Goal: Transaction & Acquisition: Purchase product/service

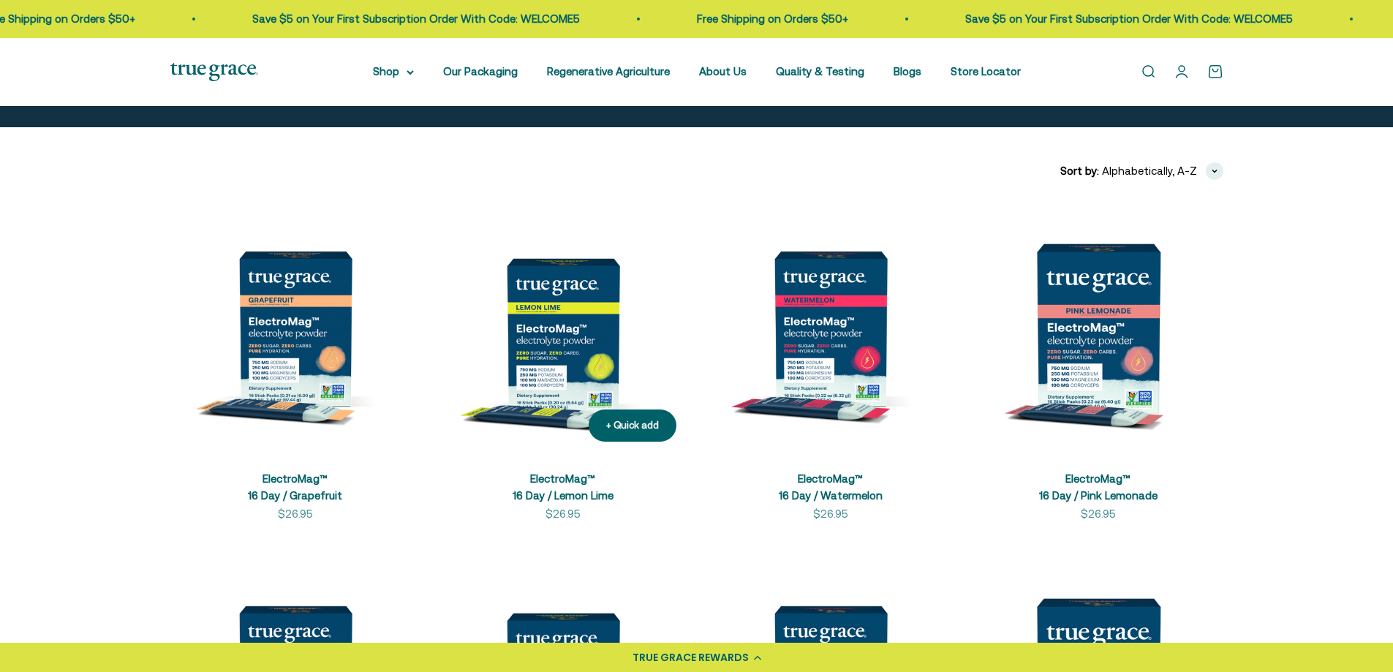
scroll to position [219, 0]
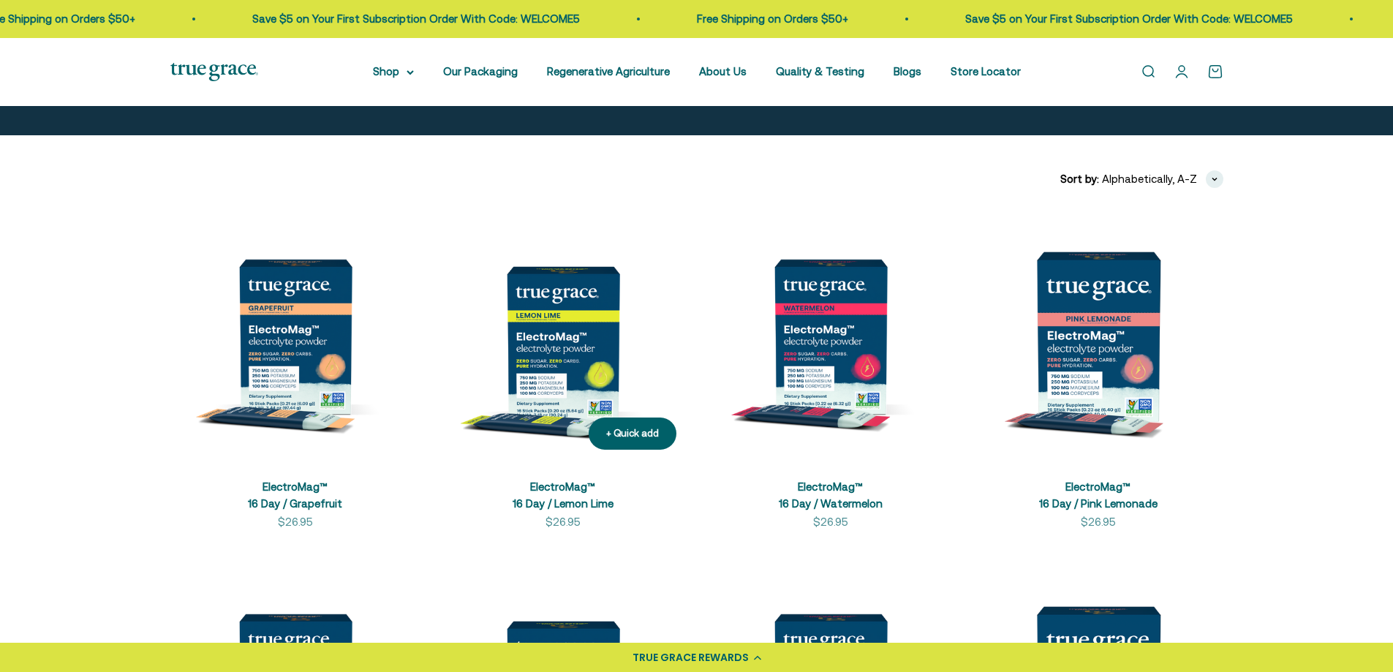
click at [601, 320] on img at bounding box center [563, 336] width 250 height 250
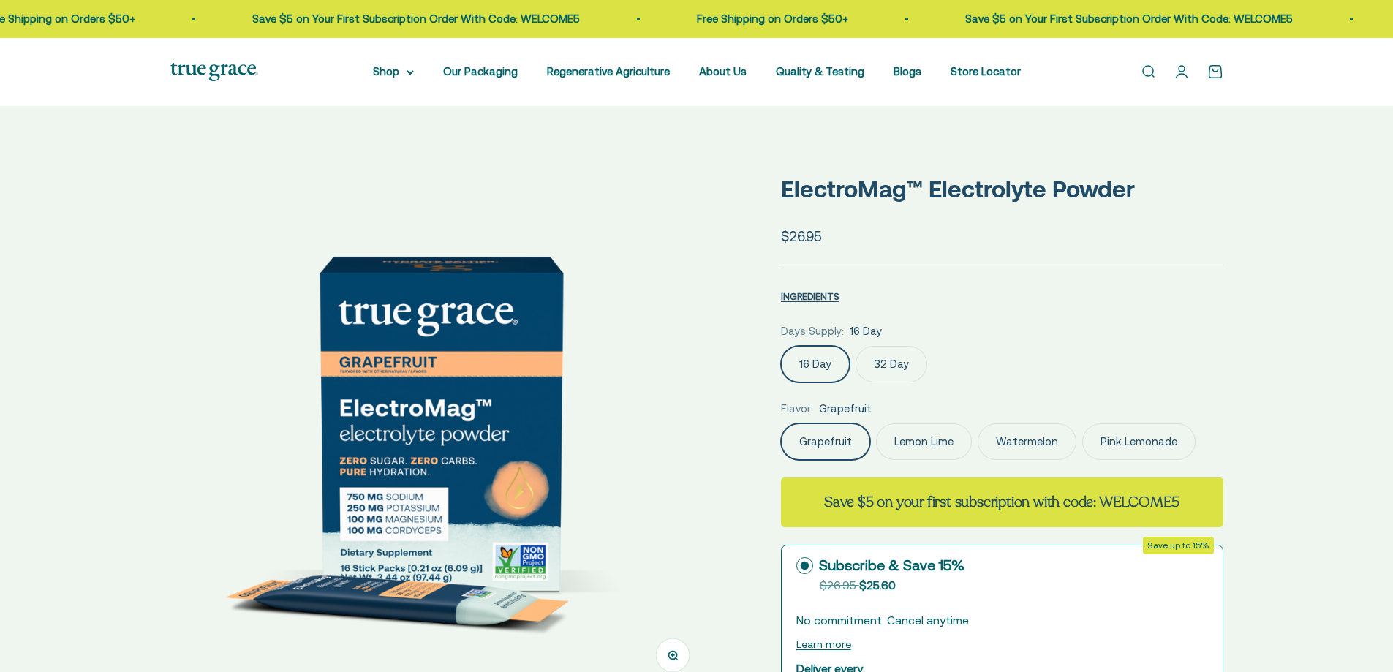
select select "3"
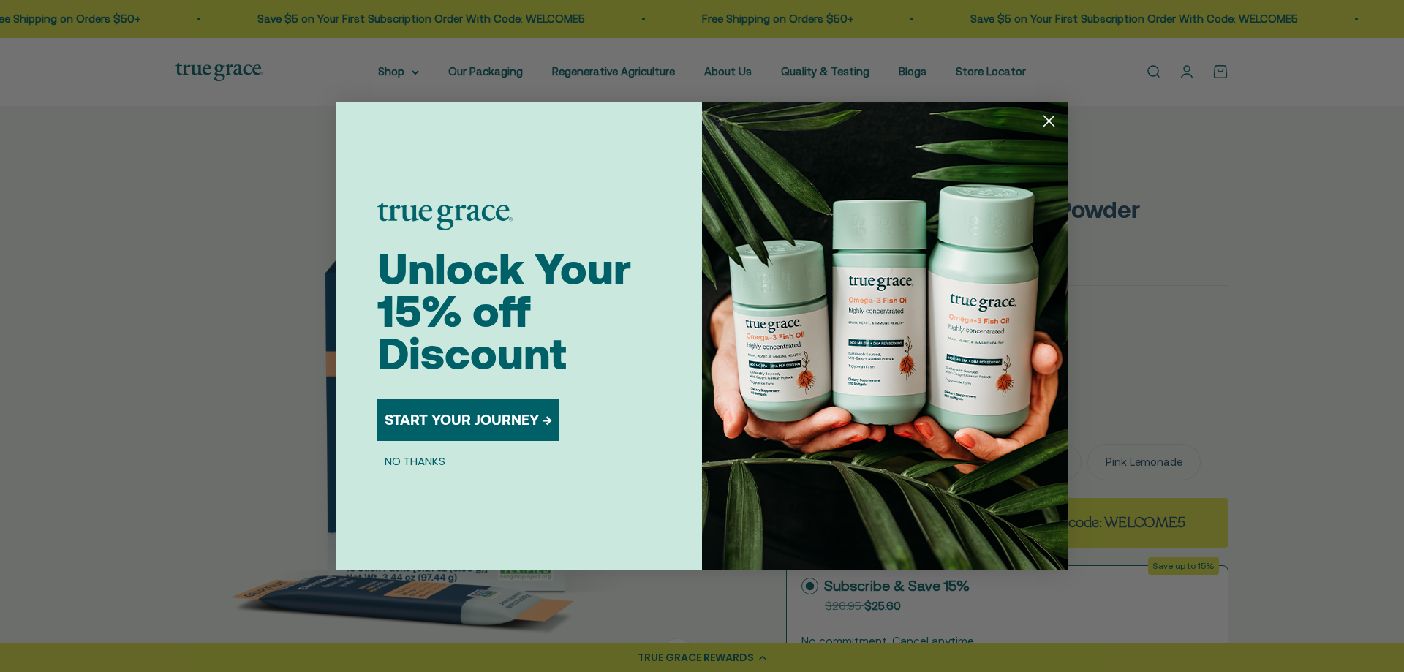
click at [1054, 113] on circle "Close dialog" at bounding box center [1049, 120] width 24 height 24
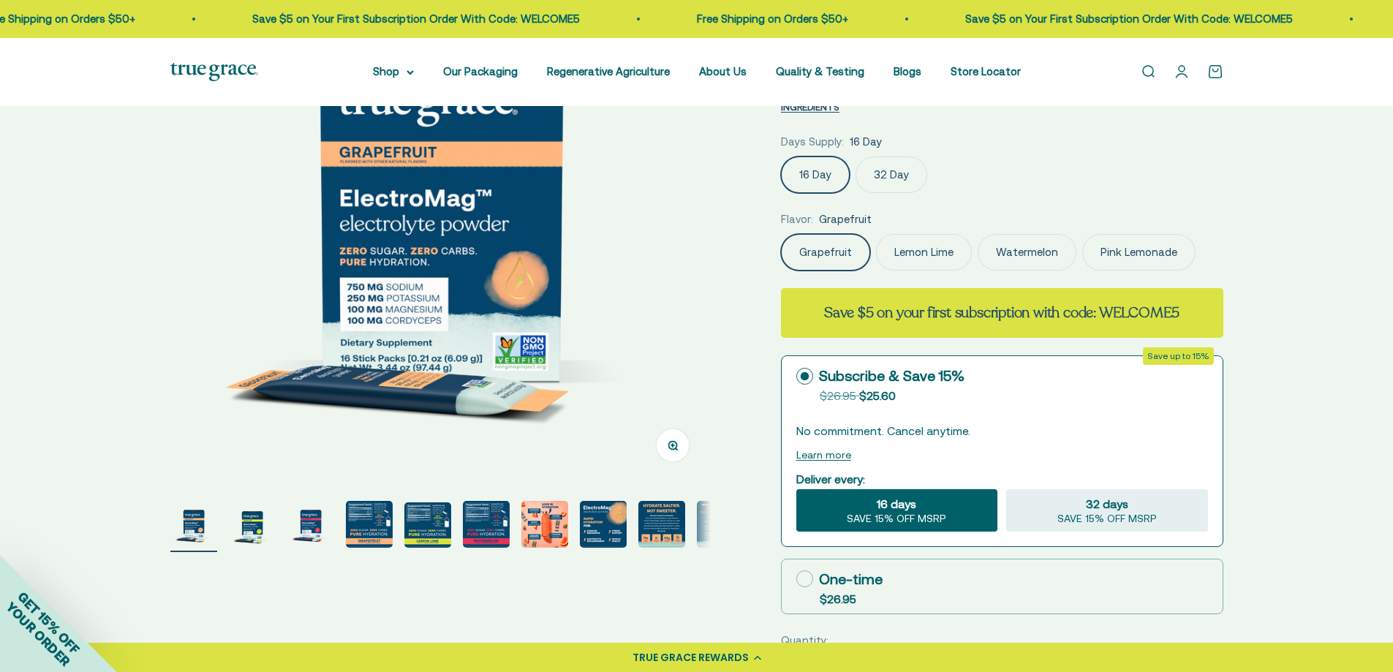
scroll to position [292, 0]
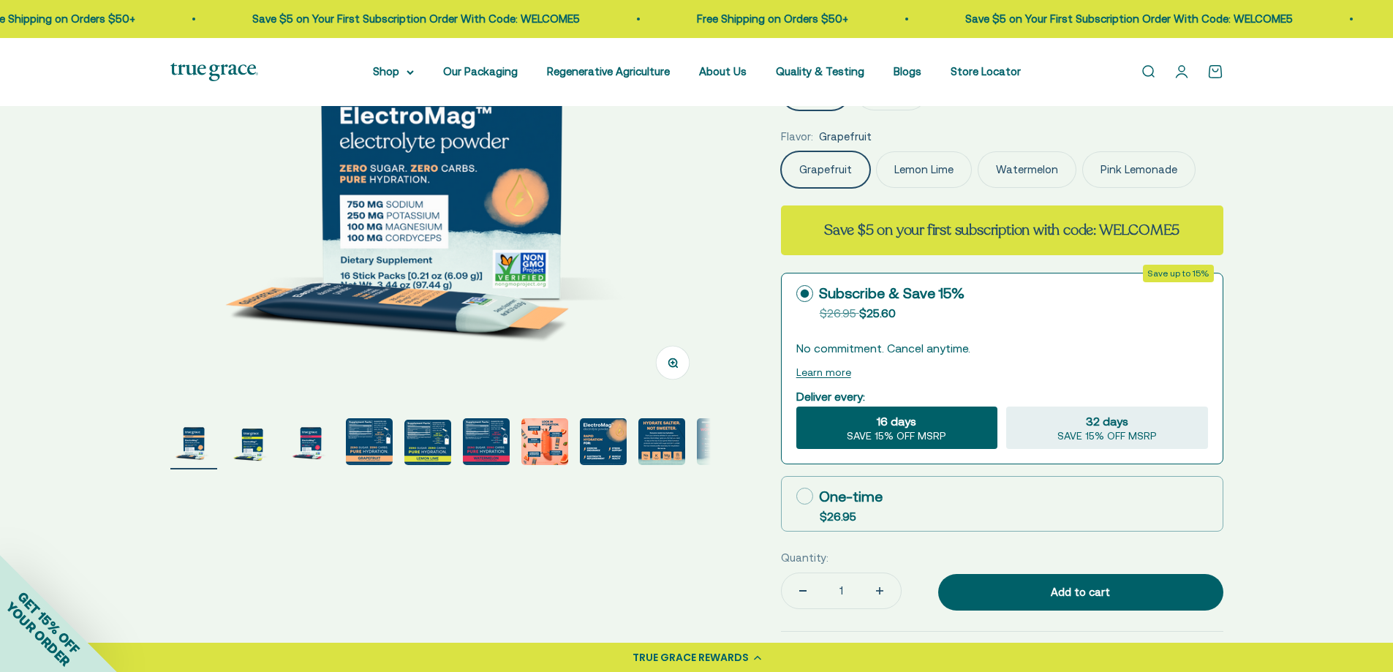
click at [375, 435] on img "Go to item 4" at bounding box center [369, 441] width 47 height 47
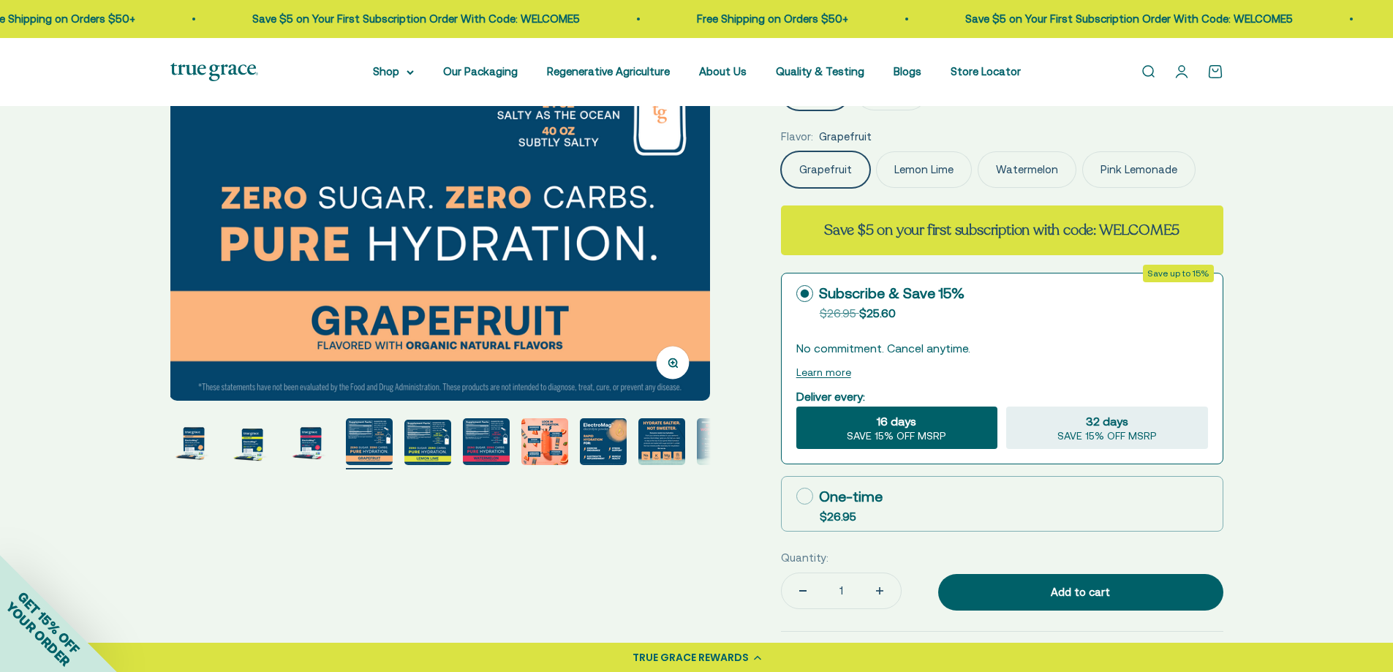
click at [436, 439] on img "Go to item 5" at bounding box center [427, 442] width 47 height 45
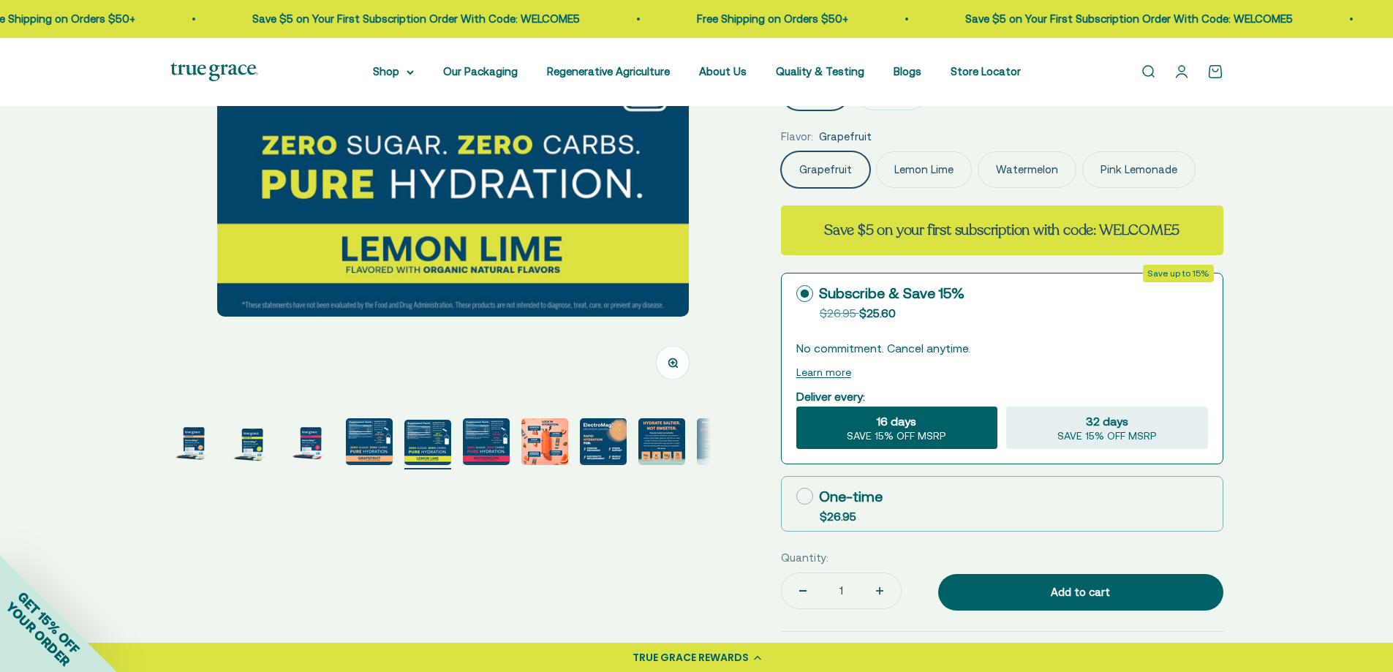
scroll to position [0, 2232]
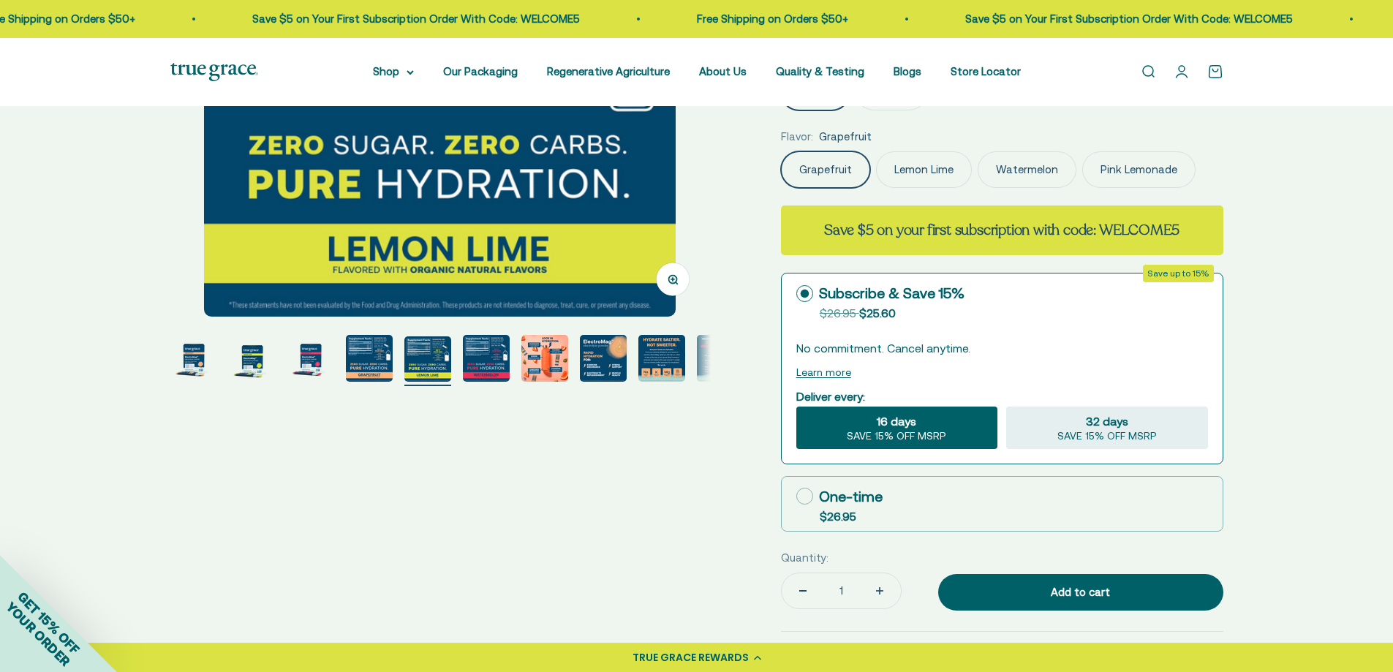
click at [485, 363] on img "Go to item 6" at bounding box center [486, 358] width 47 height 47
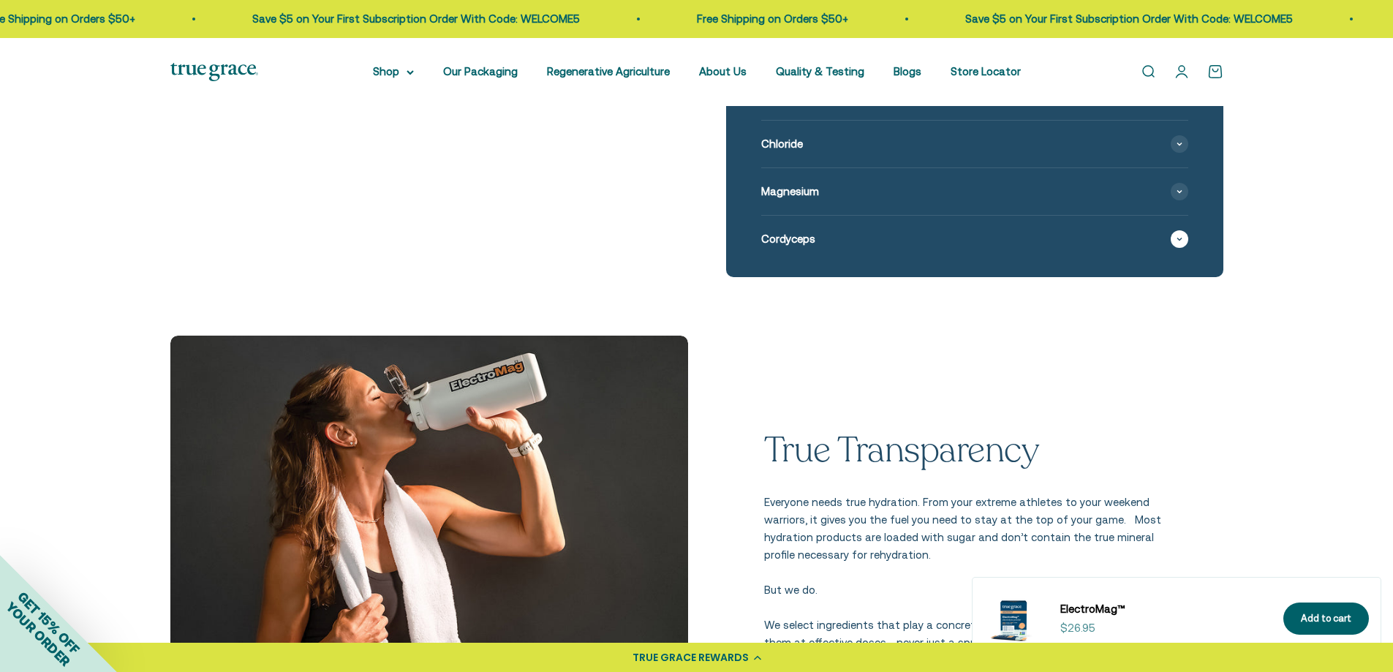
scroll to position [1682, 0]
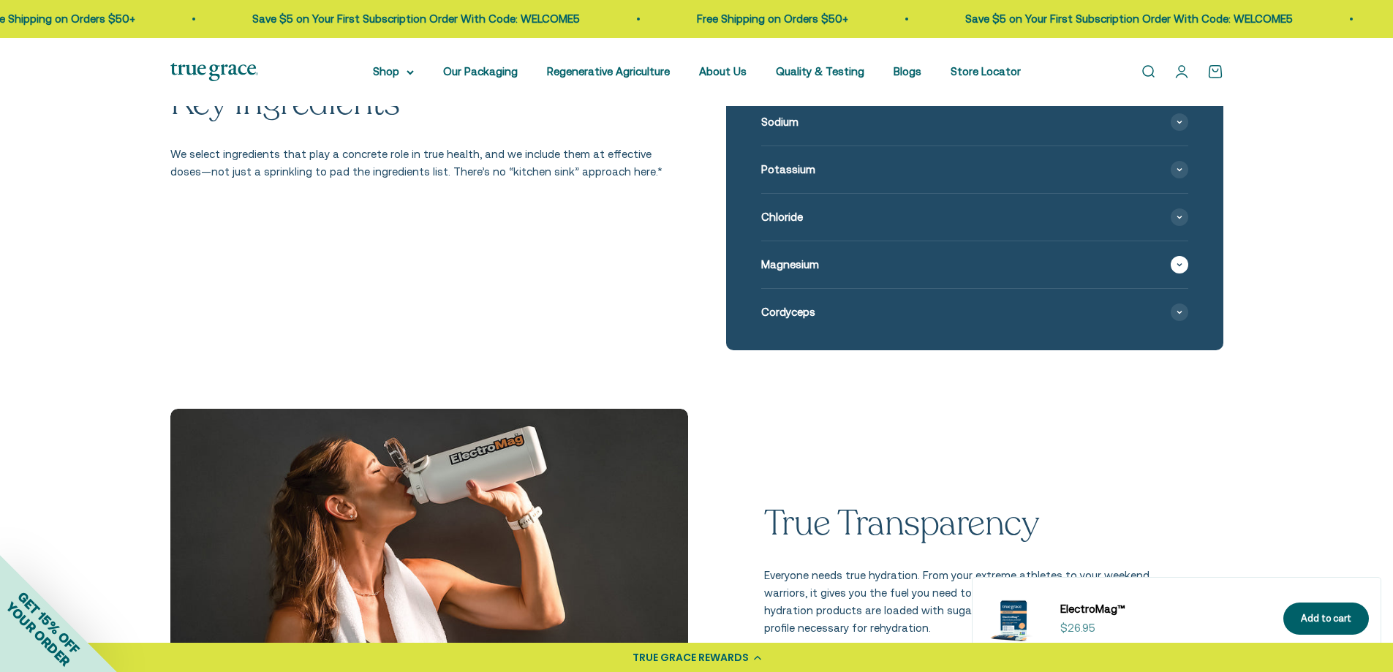
click at [1173, 265] on span at bounding box center [1180, 265] width 18 height 18
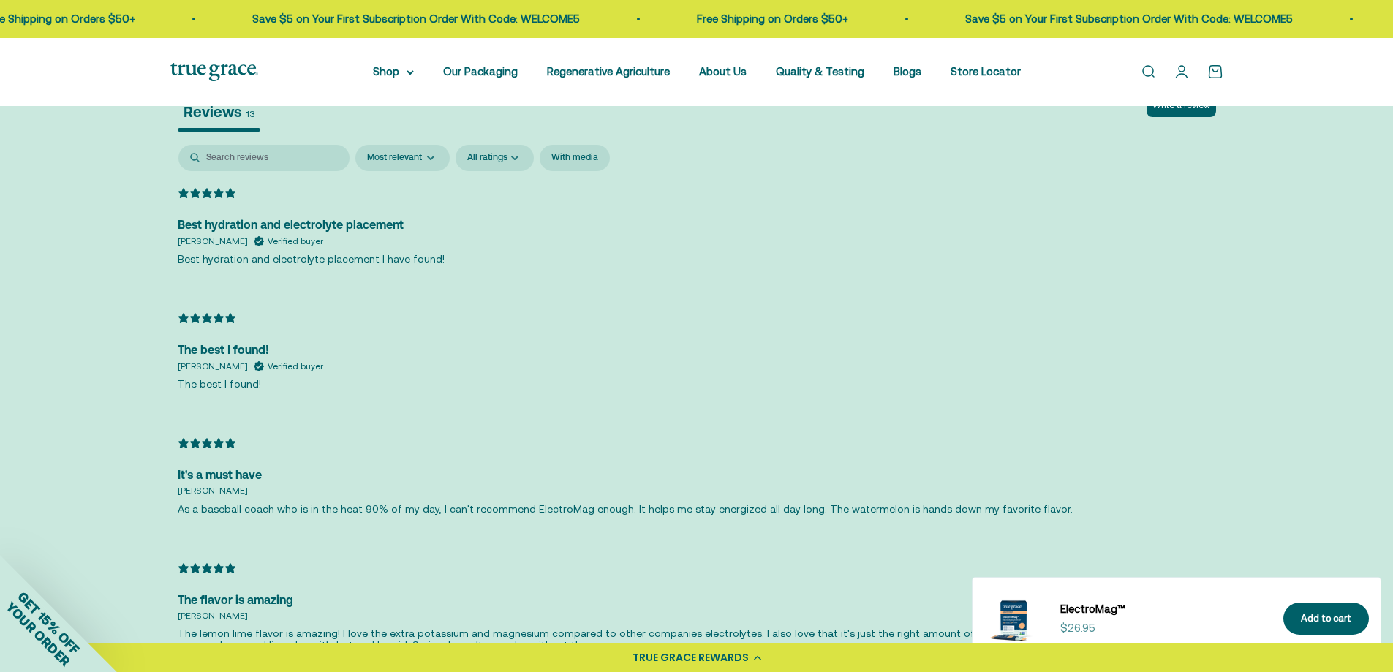
drag, startPoint x: 978, startPoint y: 341, endPoint x: 813, endPoint y: 217, distance: 206.3
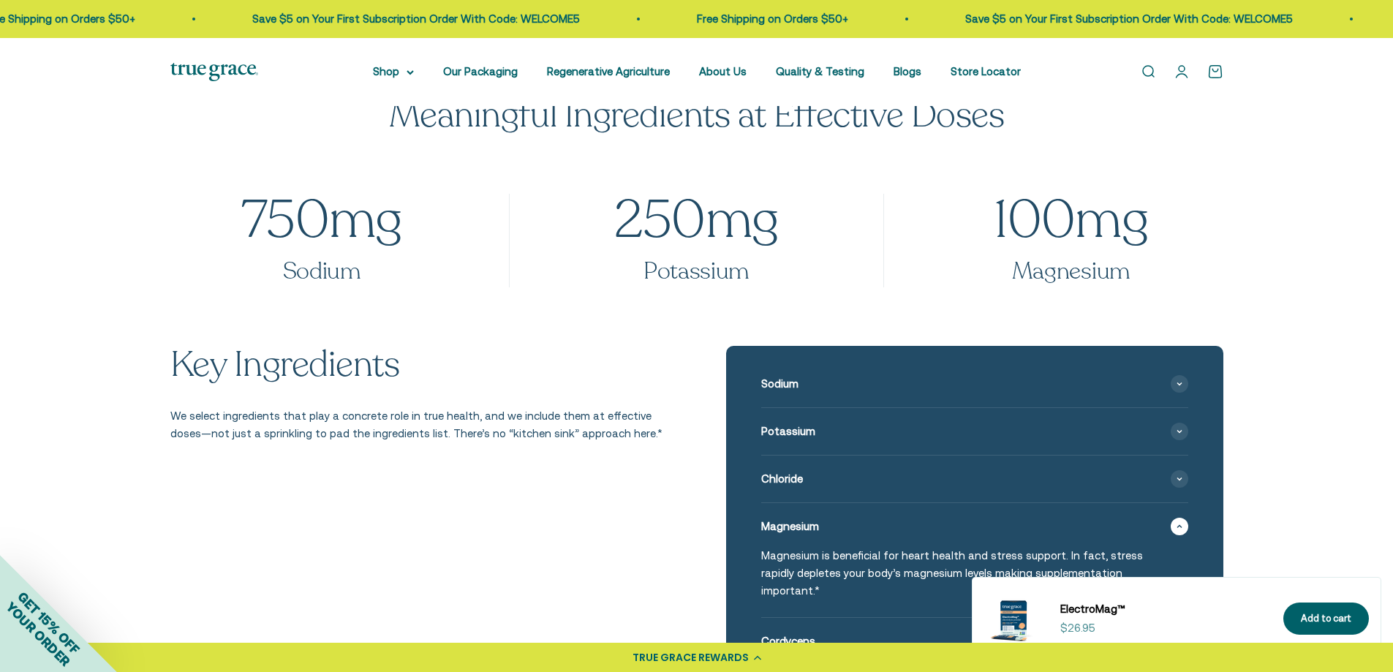
scroll to position [1482, 0]
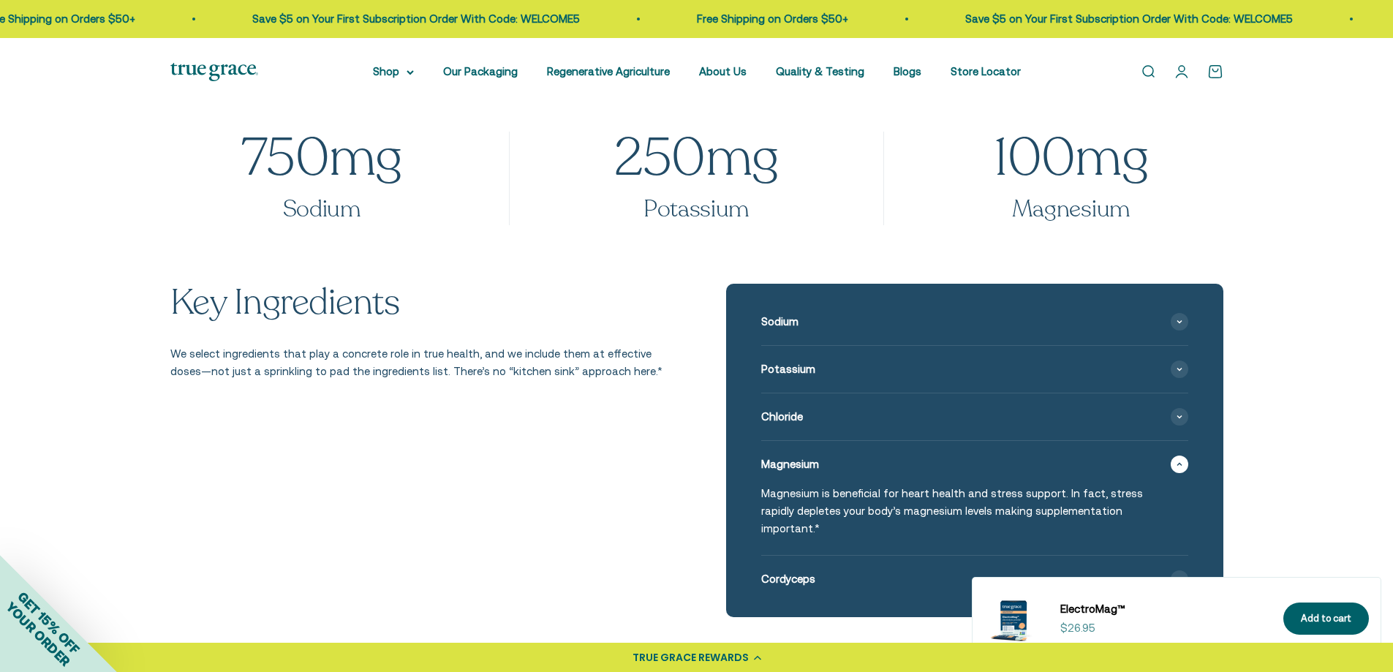
drag, startPoint x: 1020, startPoint y: 149, endPoint x: 1038, endPoint y: 148, distance: 17.6
click at [1038, 148] on span "100" at bounding box center [1035, 158] width 82 height 53
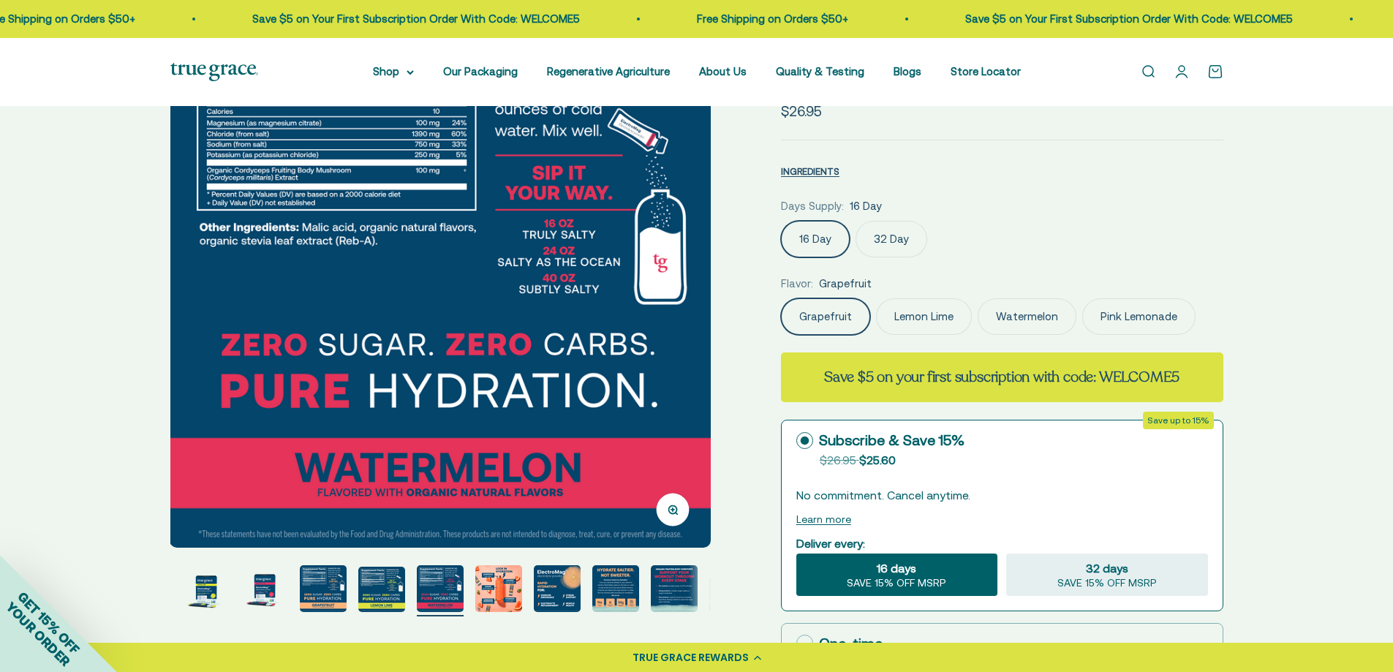
scroll to position [0, 0]
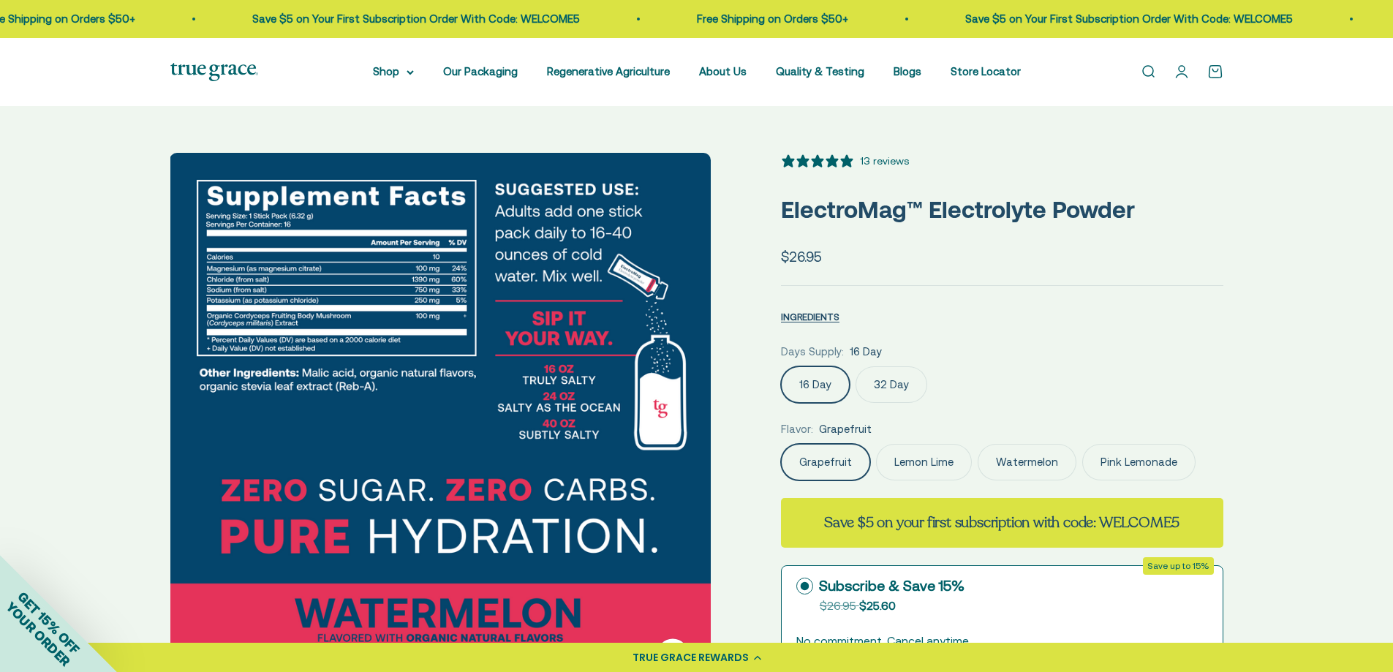
click at [907, 385] on label "32 Day" at bounding box center [891, 384] width 72 height 37
click at [781, 366] on input "32 Day" at bounding box center [780, 366] width 1 height 1
drag, startPoint x: 779, startPoint y: 208, endPoint x: 917, endPoint y: 201, distance: 137.6
copy p "ElectroMag™"
